Goal: Task Accomplishment & Management: Manage account settings

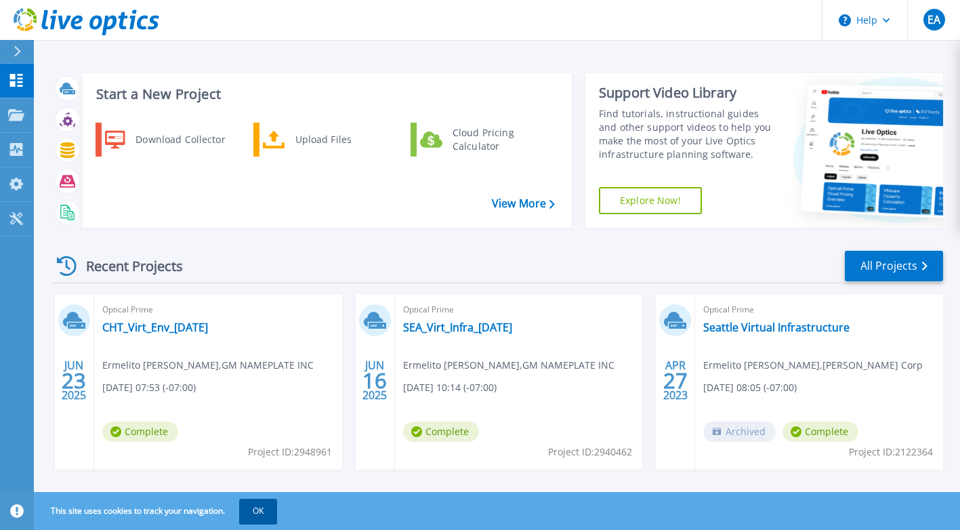
click at [259, 511] on button "OK" at bounding box center [258, 511] width 38 height 24
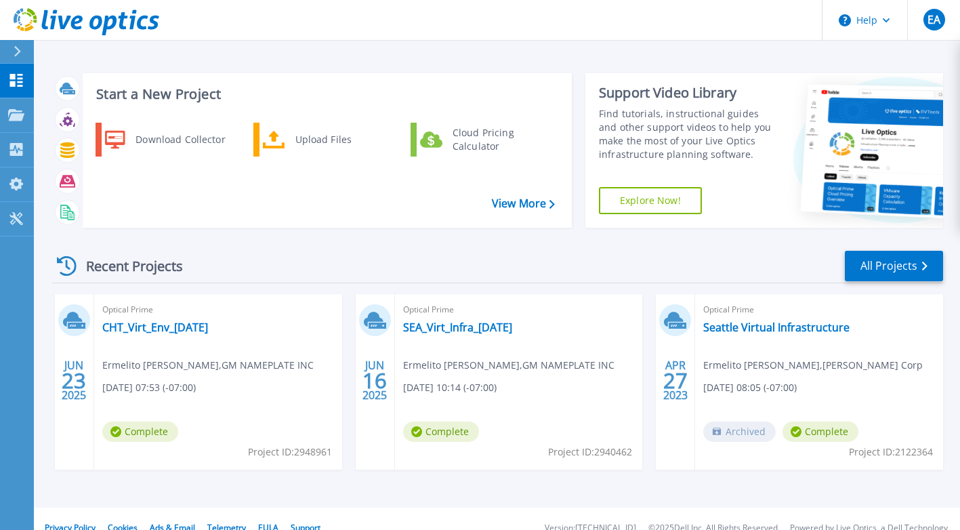
scroll to position [18, 0]
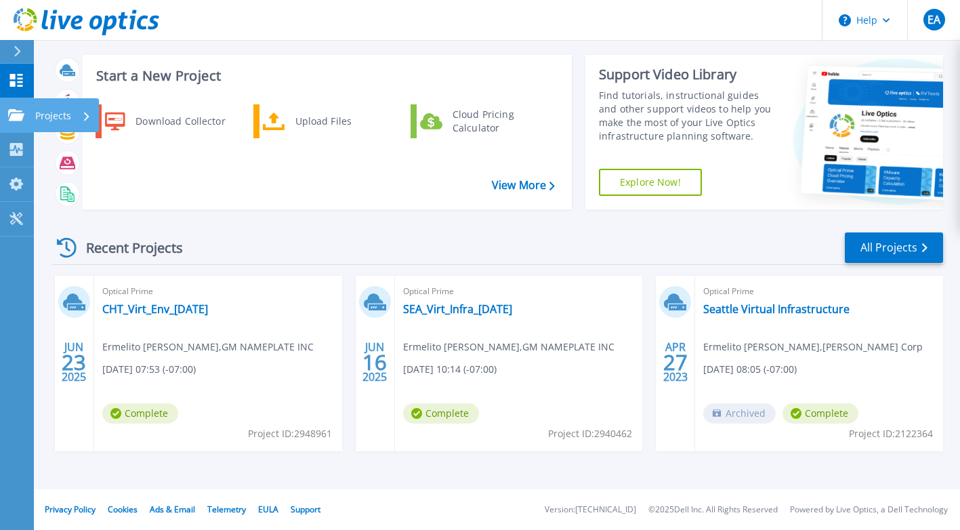
click at [57, 115] on p "Projects" at bounding box center [53, 115] width 36 height 35
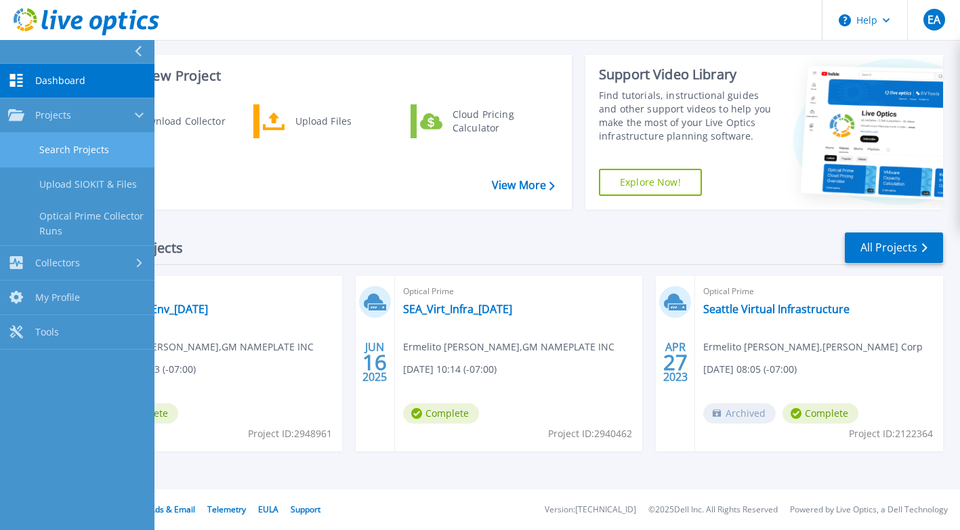
click at [60, 147] on link "Search Projects" at bounding box center [77, 150] width 154 height 35
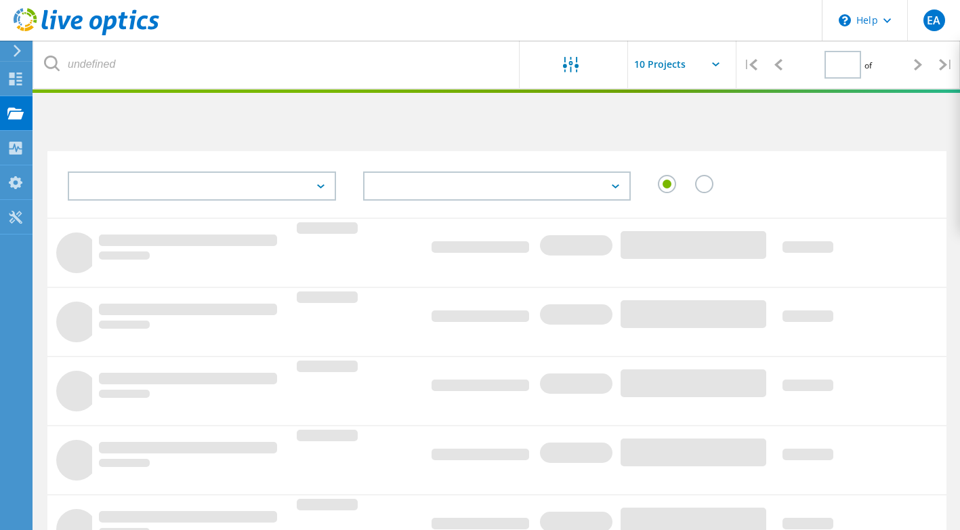
type input "1"
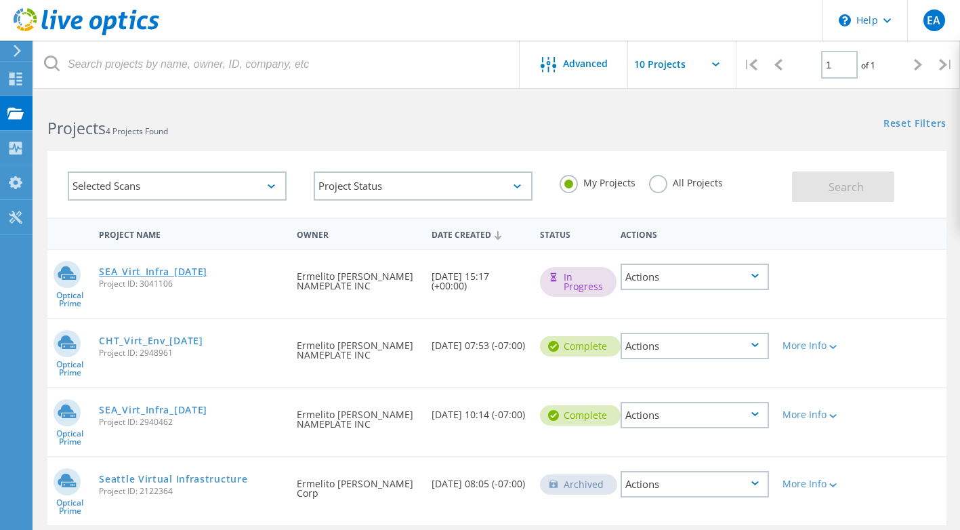
click at [207, 271] on link "SEA_Virt_Infra_9-4-2025" at bounding box center [153, 271] width 108 height 9
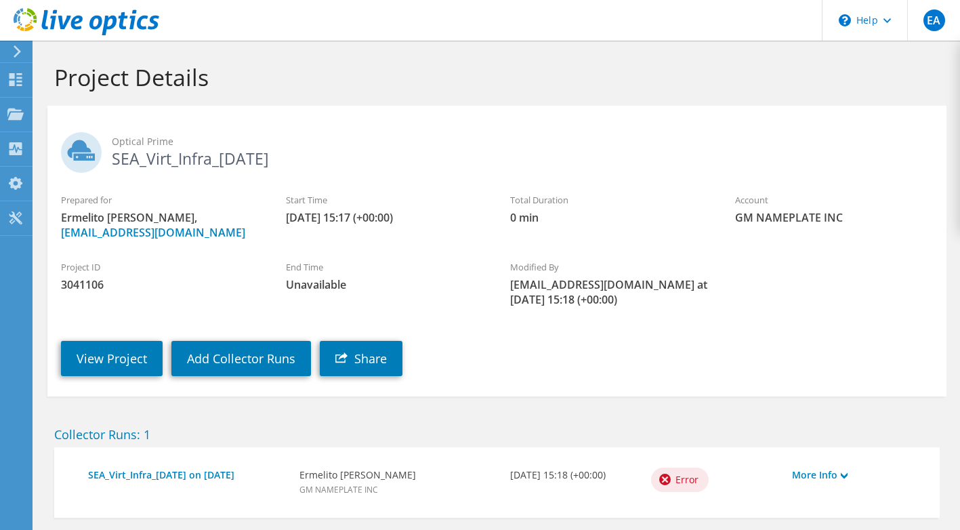
scroll to position [69, 0]
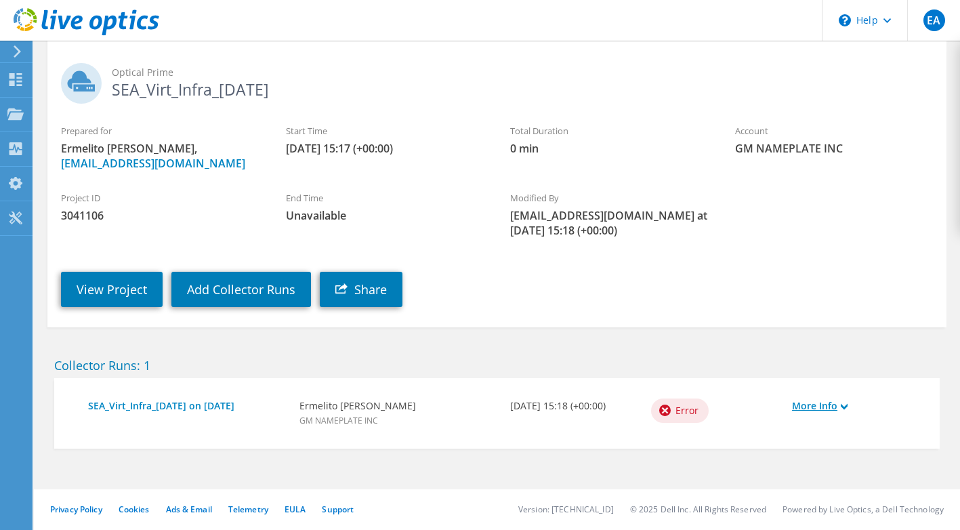
click at [804, 402] on link "More Info" at bounding box center [855, 405] width 127 height 15
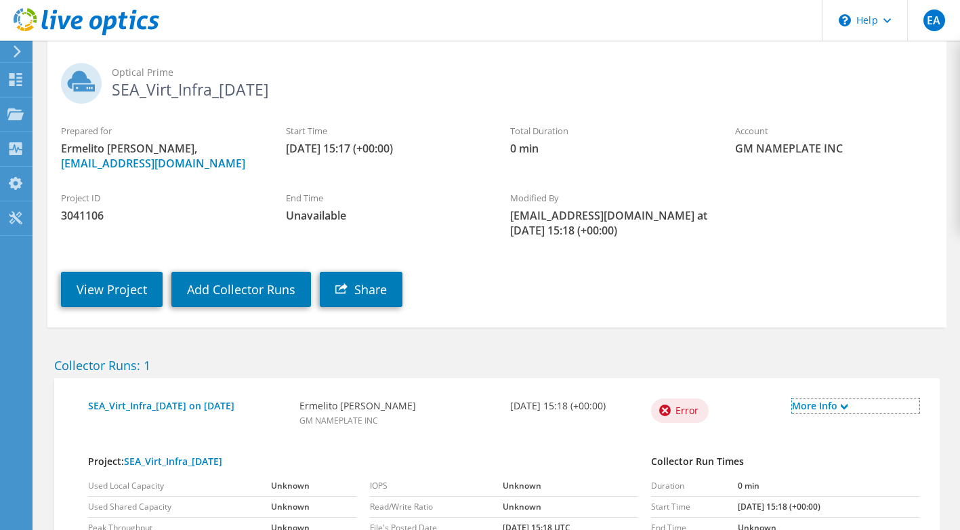
scroll to position [179, 0]
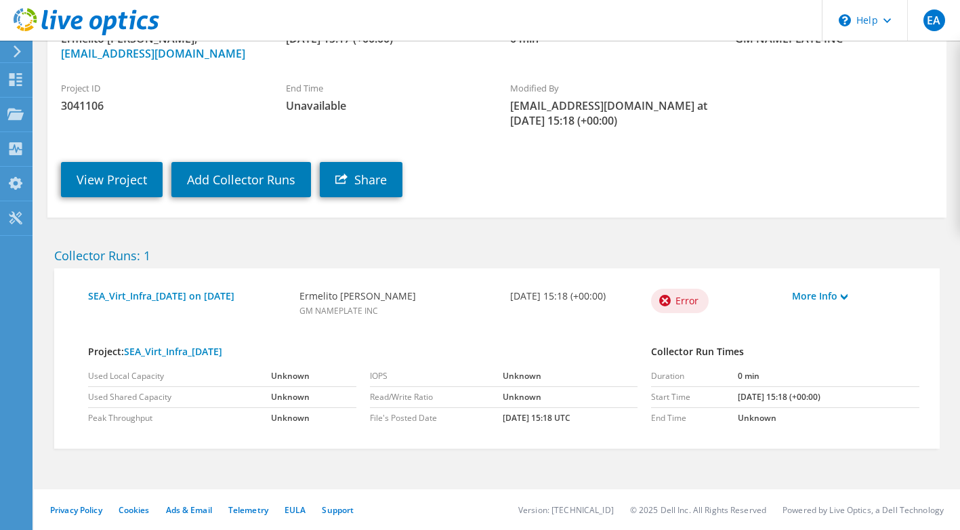
click at [38, 391] on section "Project Details Optical Prime SEA_Virt_Infra_9-4-2025 Prepared for Ermelito Apo…" at bounding box center [497, 196] width 926 height 668
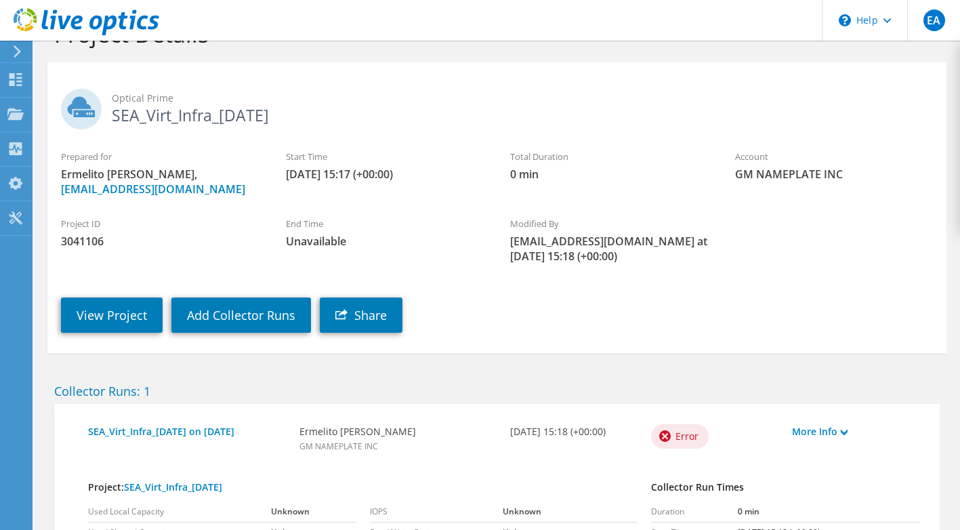
scroll to position [0, 0]
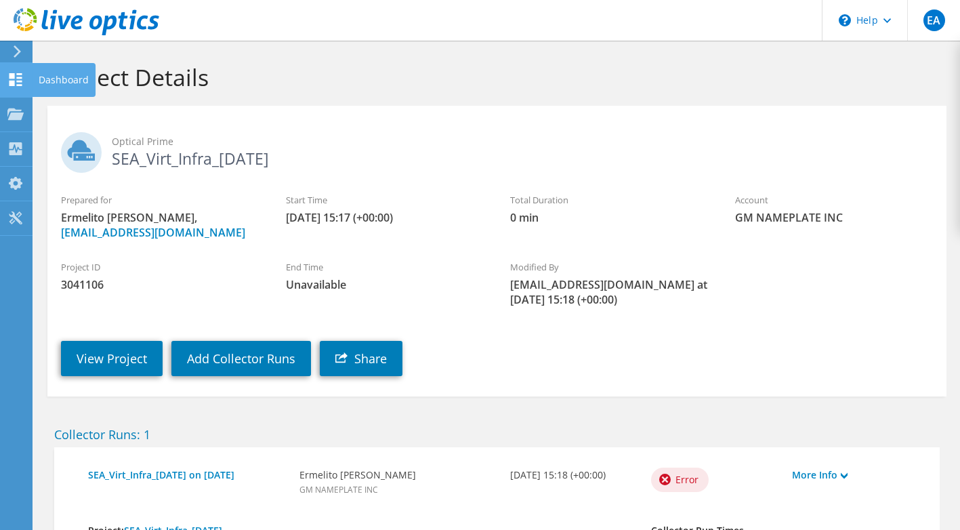
click at [19, 88] on div at bounding box center [15, 81] width 16 height 15
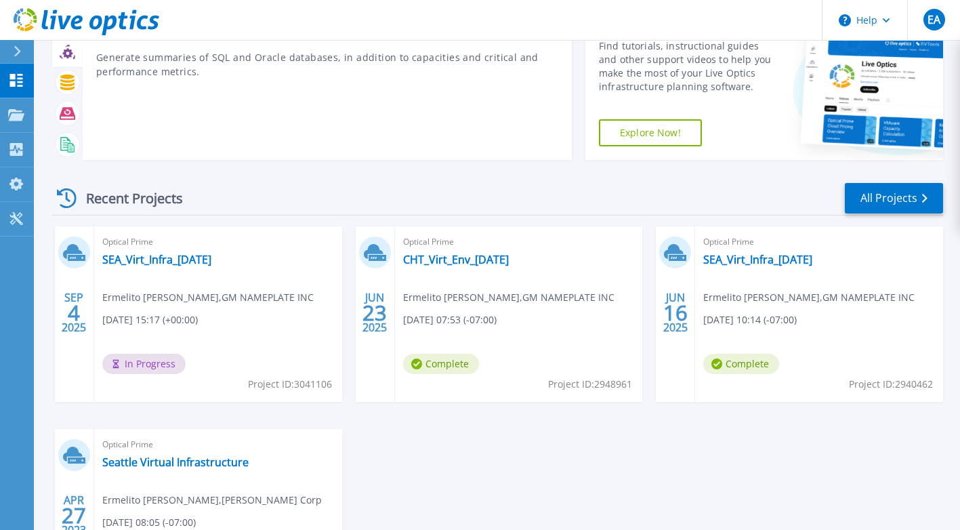
scroll to position [135, 0]
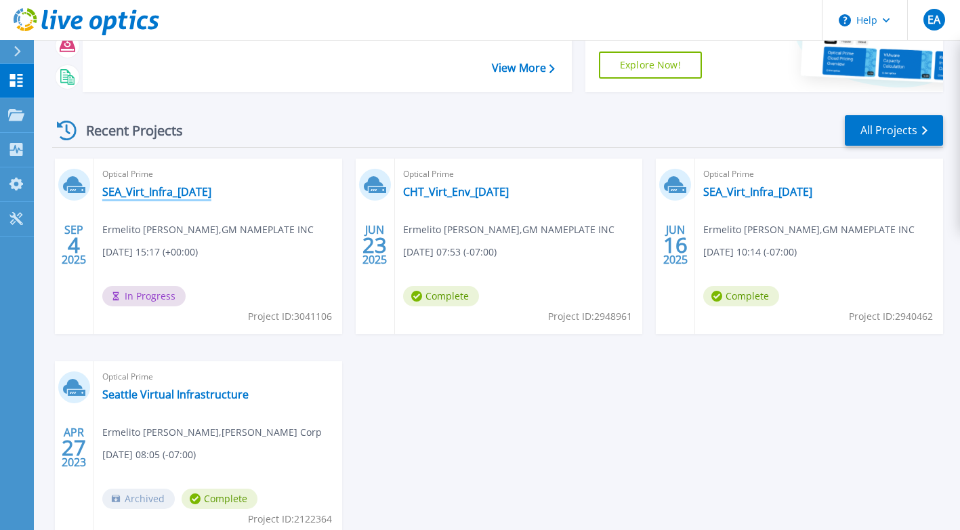
click at [181, 188] on link "SEA_Virt_Infra_9-4-2025" at bounding box center [156, 192] width 109 height 14
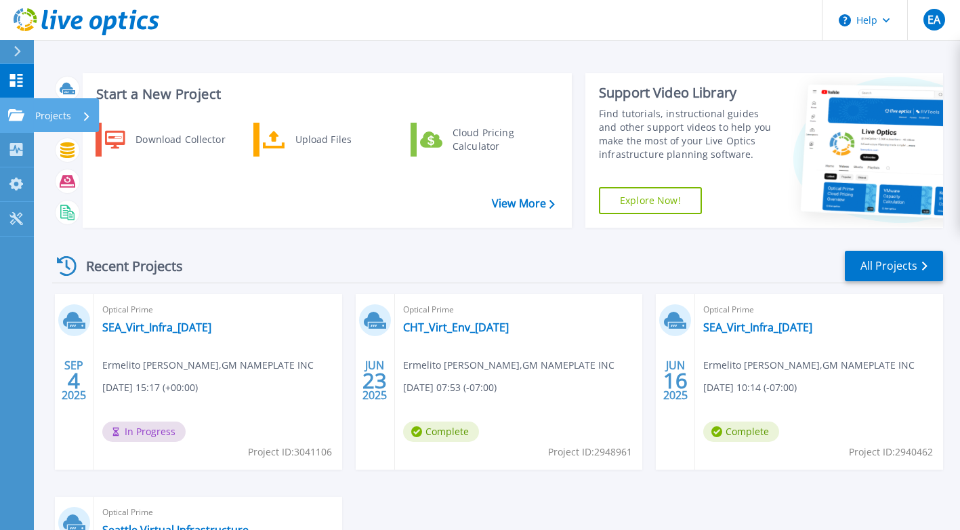
click at [18, 119] on icon at bounding box center [16, 115] width 16 height 12
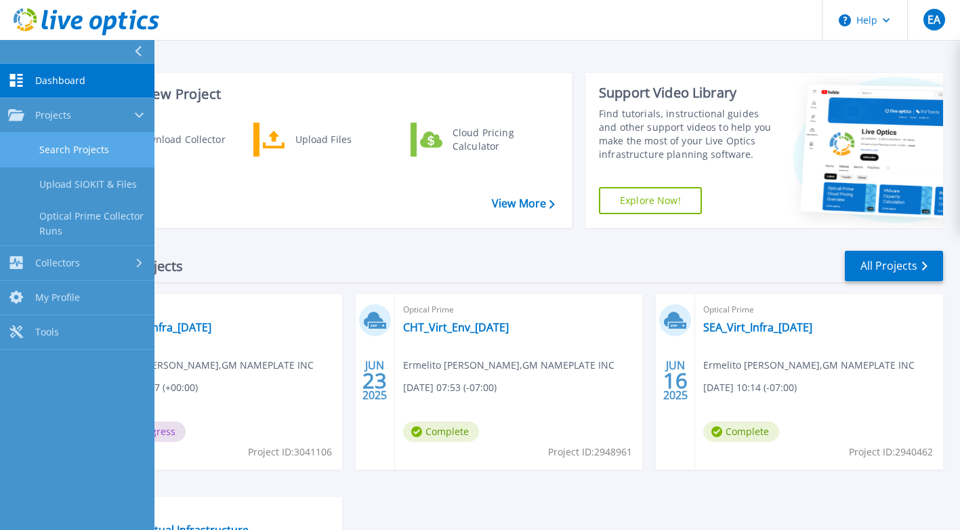
click at [59, 149] on link "Search Projects" at bounding box center [77, 150] width 154 height 35
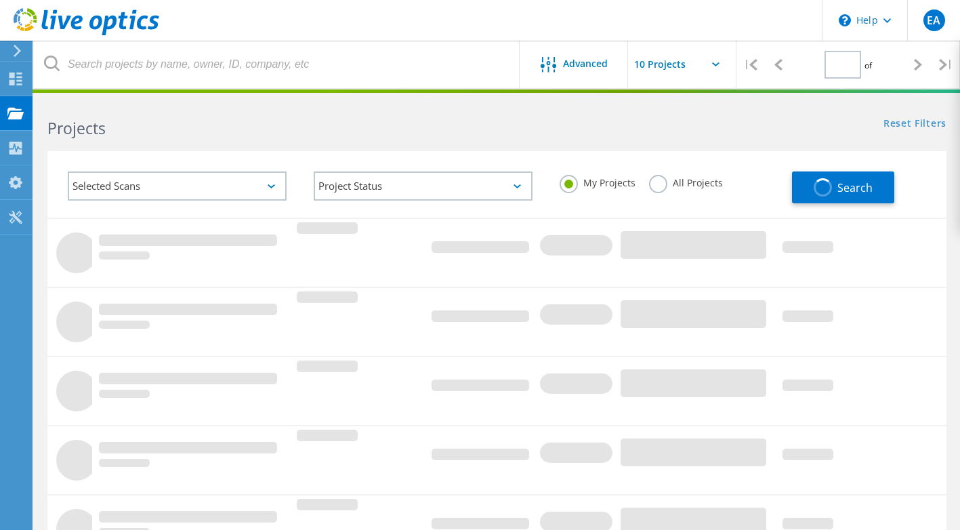
type input "1"
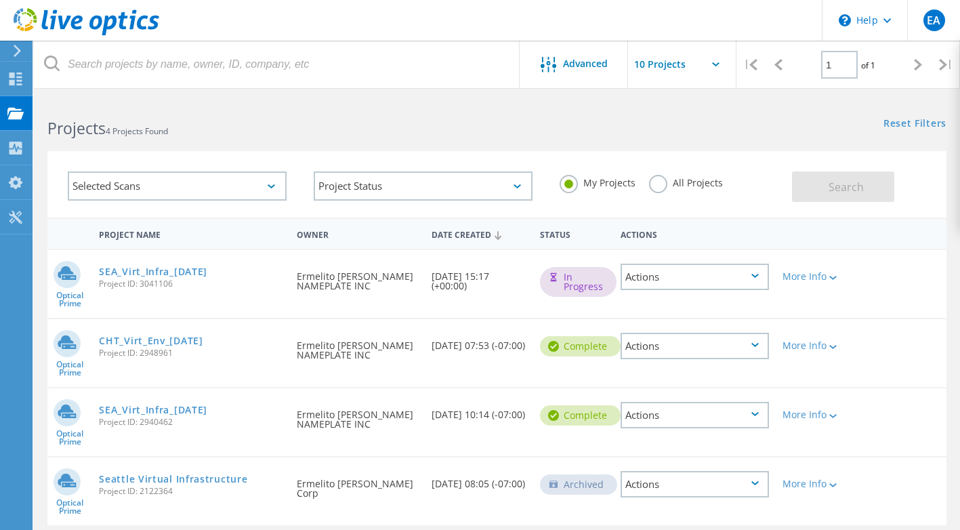
click at [759, 274] on icon at bounding box center [754, 276] width 7 height 4
click at [696, 306] on div "Delete" at bounding box center [695, 308] width 146 height 21
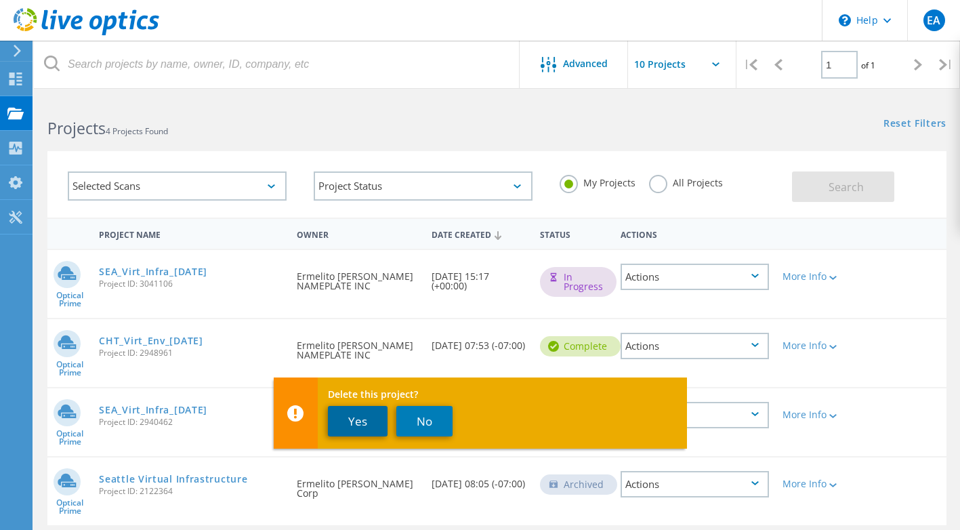
click at [362, 421] on button "Yes" at bounding box center [358, 421] width 60 height 30
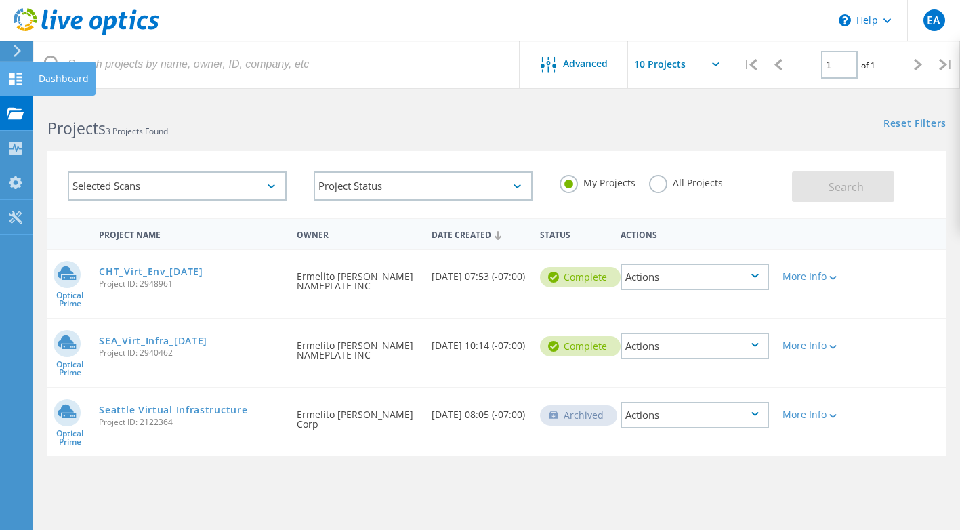
click at [21, 81] on use at bounding box center [15, 78] width 13 height 13
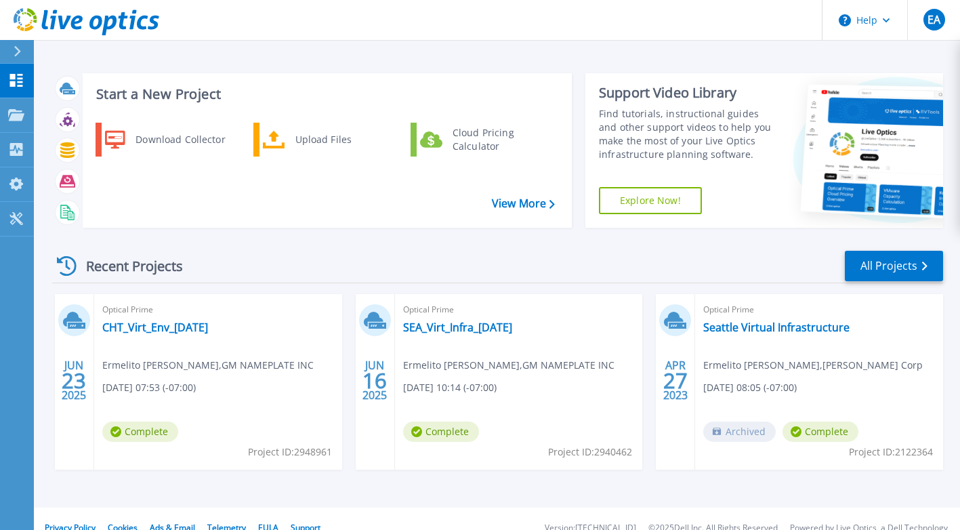
scroll to position [18, 0]
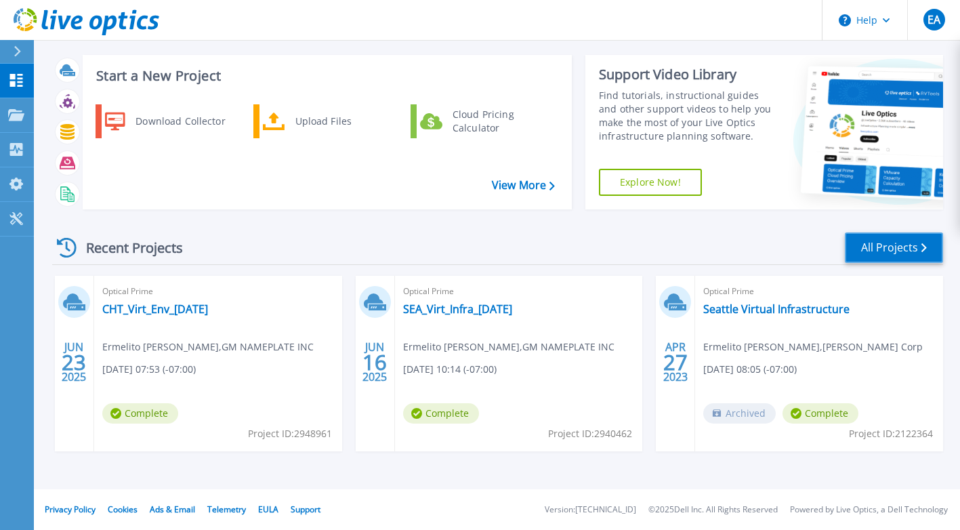
click at [878, 253] on link "All Projects" at bounding box center [894, 247] width 98 height 30
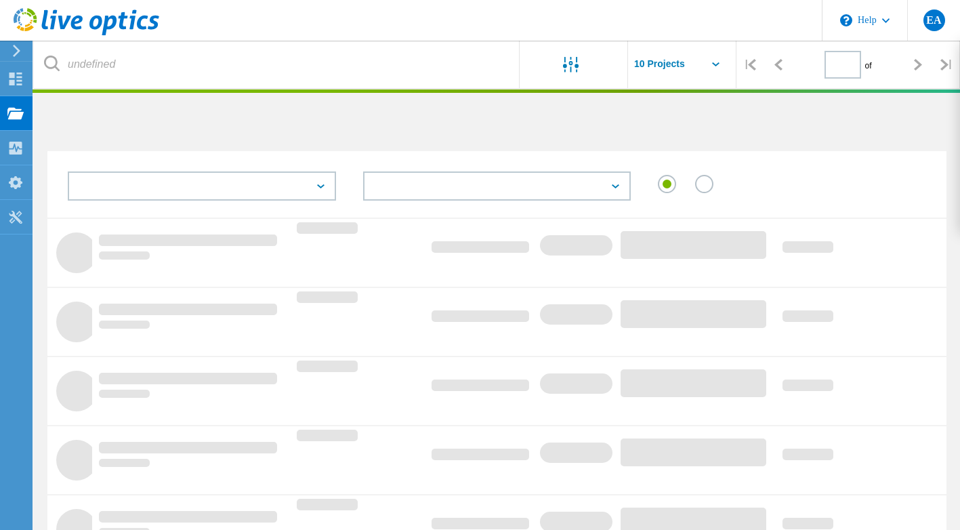
type input "1"
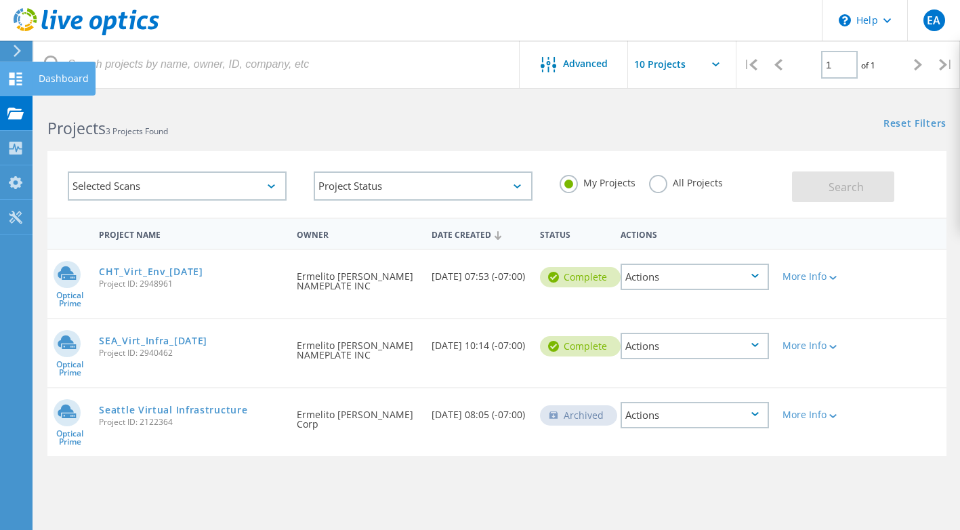
click at [20, 77] on use at bounding box center [15, 78] width 13 height 13
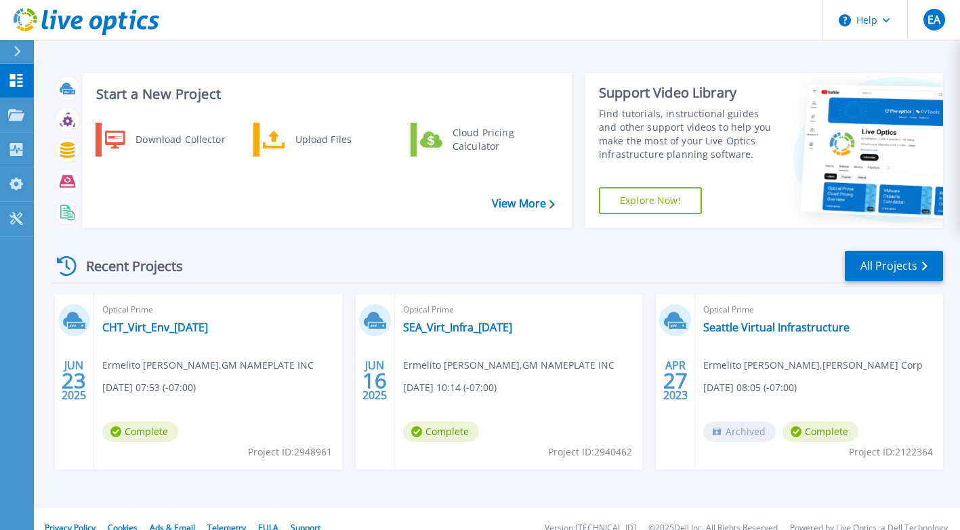
click at [22, 51] on div at bounding box center [23, 51] width 22 height 23
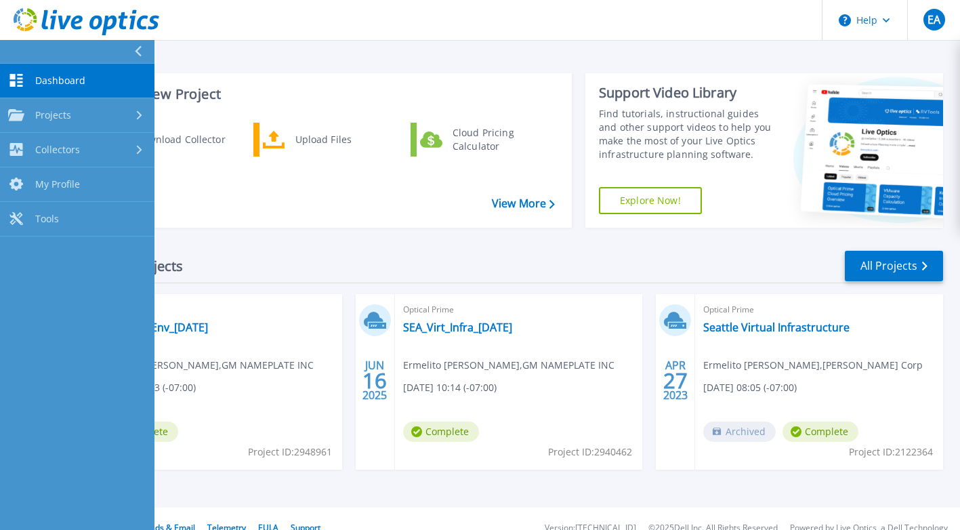
click at [59, 79] on span "Dashboard" at bounding box center [60, 81] width 50 height 12
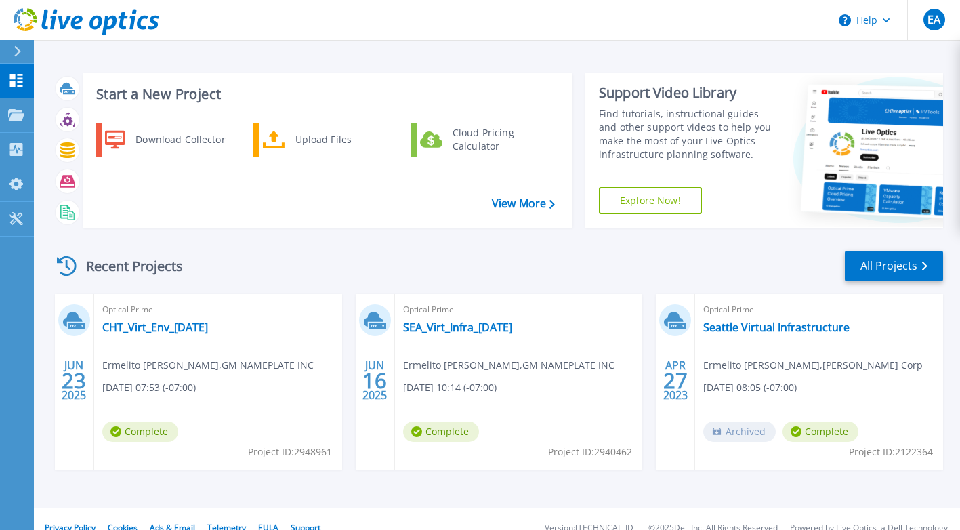
scroll to position [18, 0]
